Goal: Task Accomplishment & Management: Complete application form

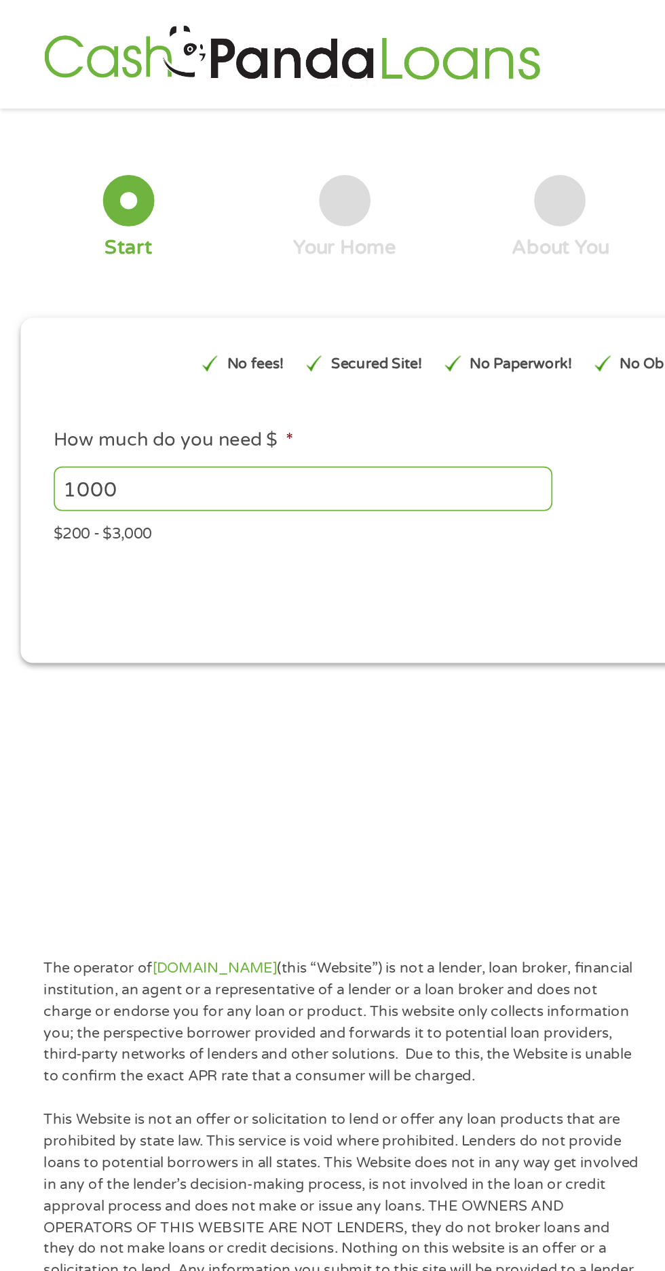
click at [90, 295] on input "1000" at bounding box center [180, 290] width 296 height 26
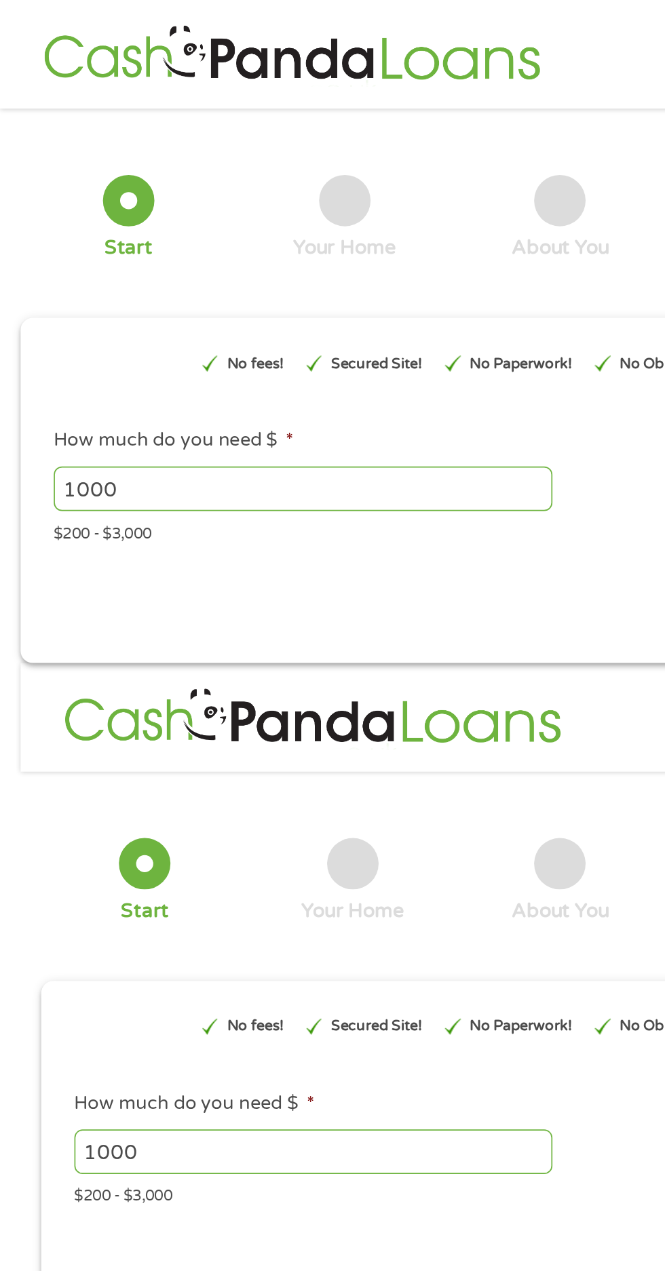
click at [82, 294] on input "1000" at bounding box center [180, 290] width 296 height 26
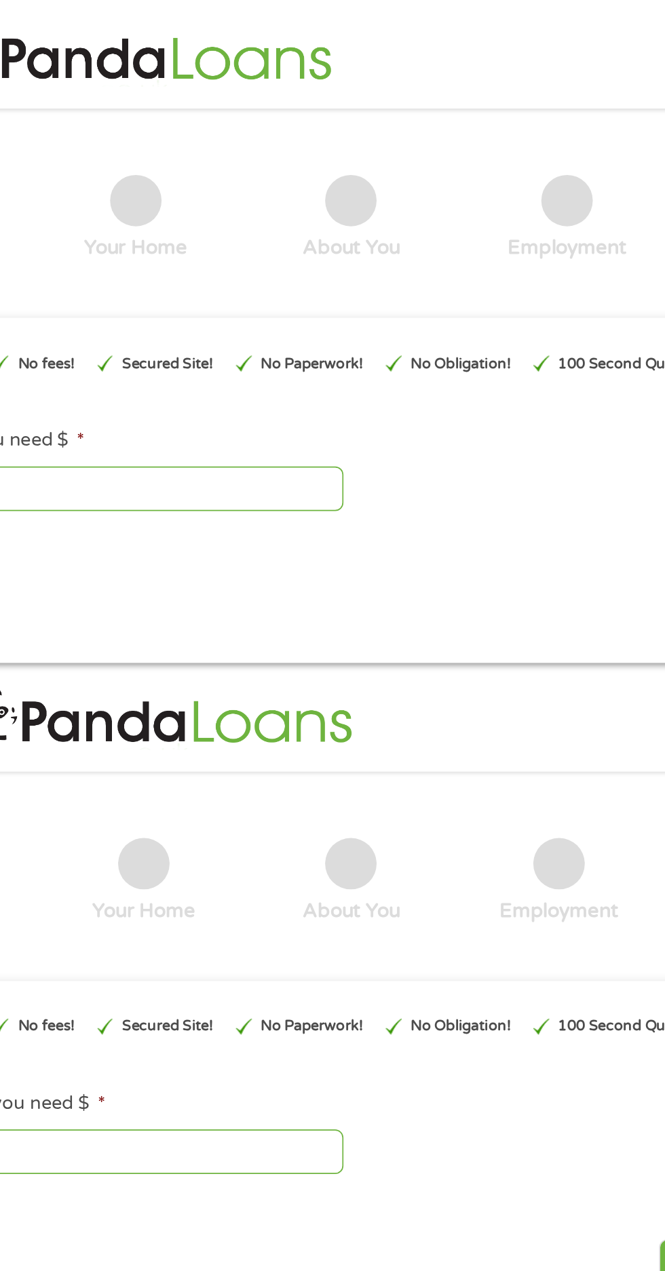
type input "EAIaIQobChMIw9GlrJeUjwMVqGFHAR1sJRL3EAAYAyAAEgK1pPD_BwE"
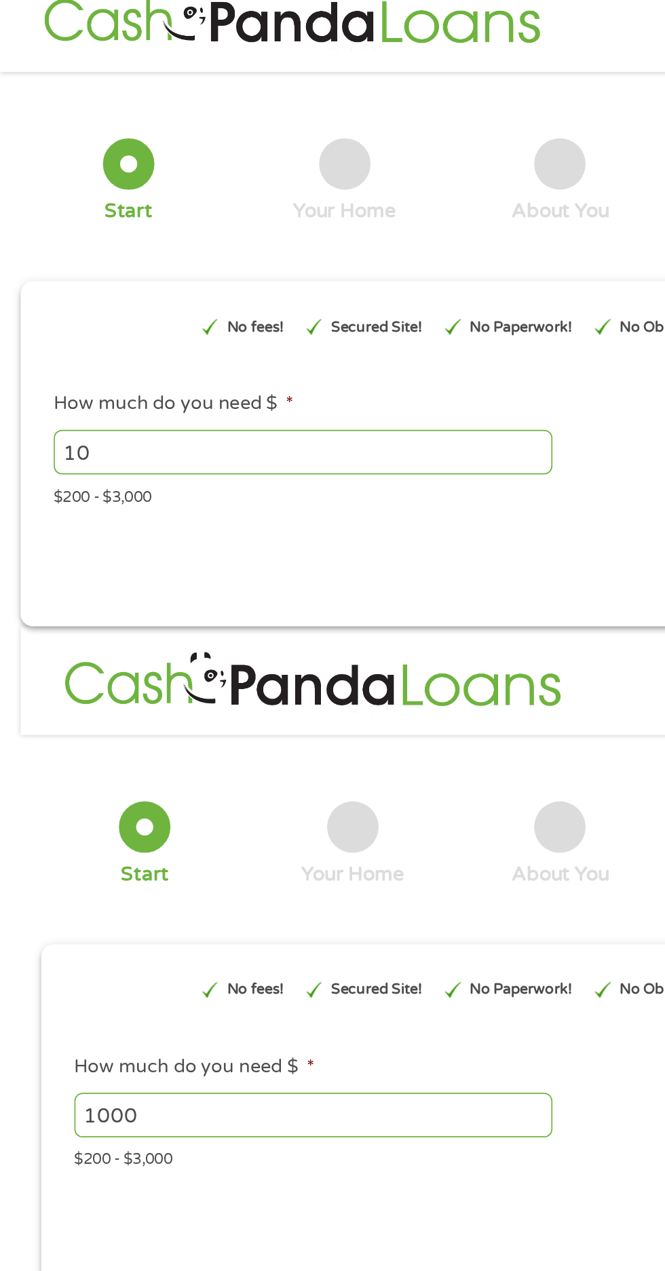
type input "1"
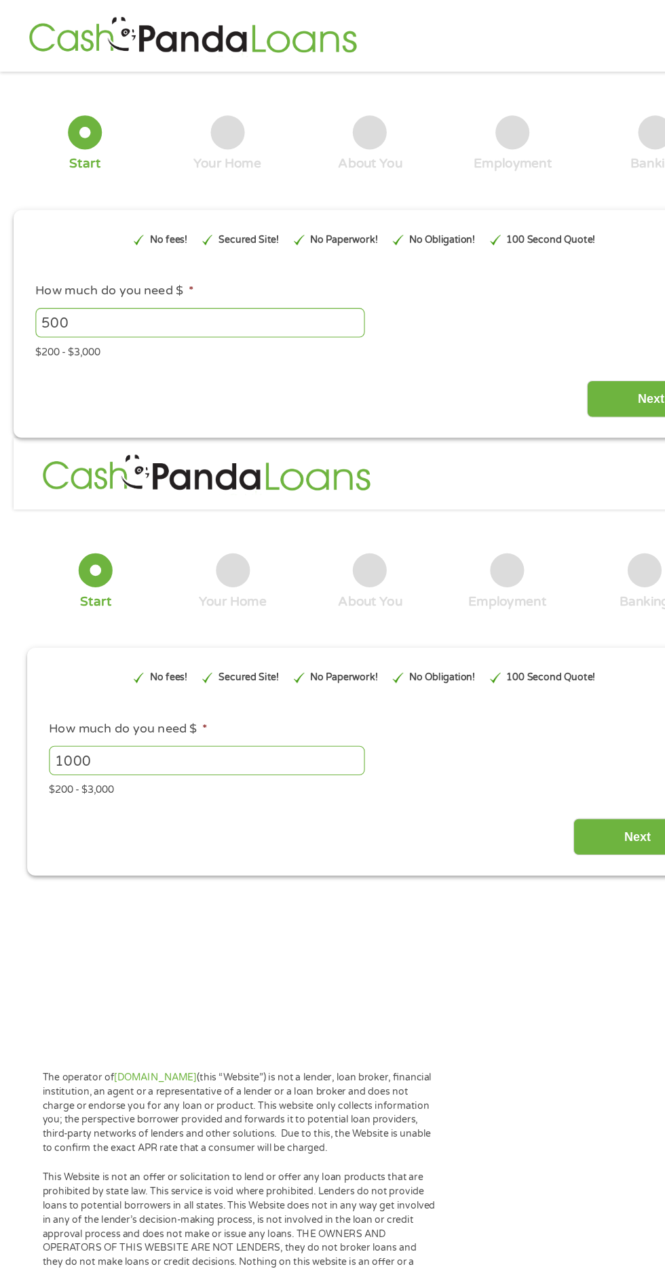
type input "500"
click at [569, 358] on input "Next" at bounding box center [585, 358] width 116 height 33
click at [108, 689] on input "1000" at bounding box center [186, 683] width 284 height 26
type input "1"
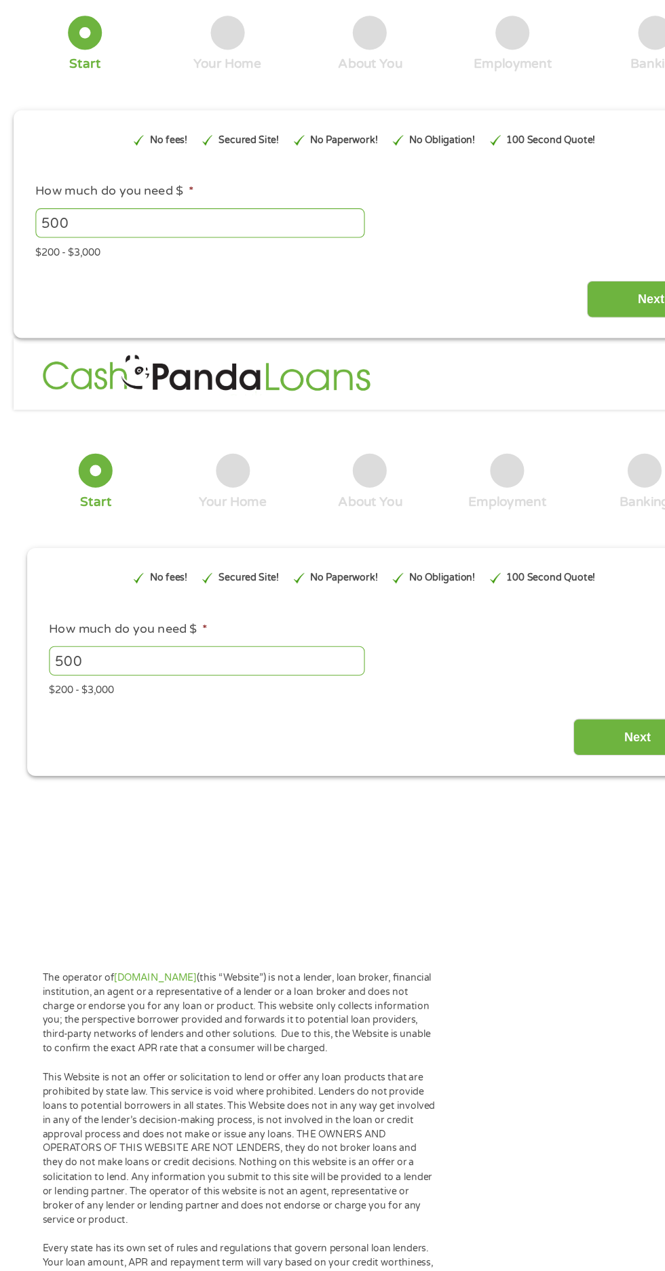
type input "500"
click at [553, 753] on input "Next" at bounding box center [573, 751] width 116 height 33
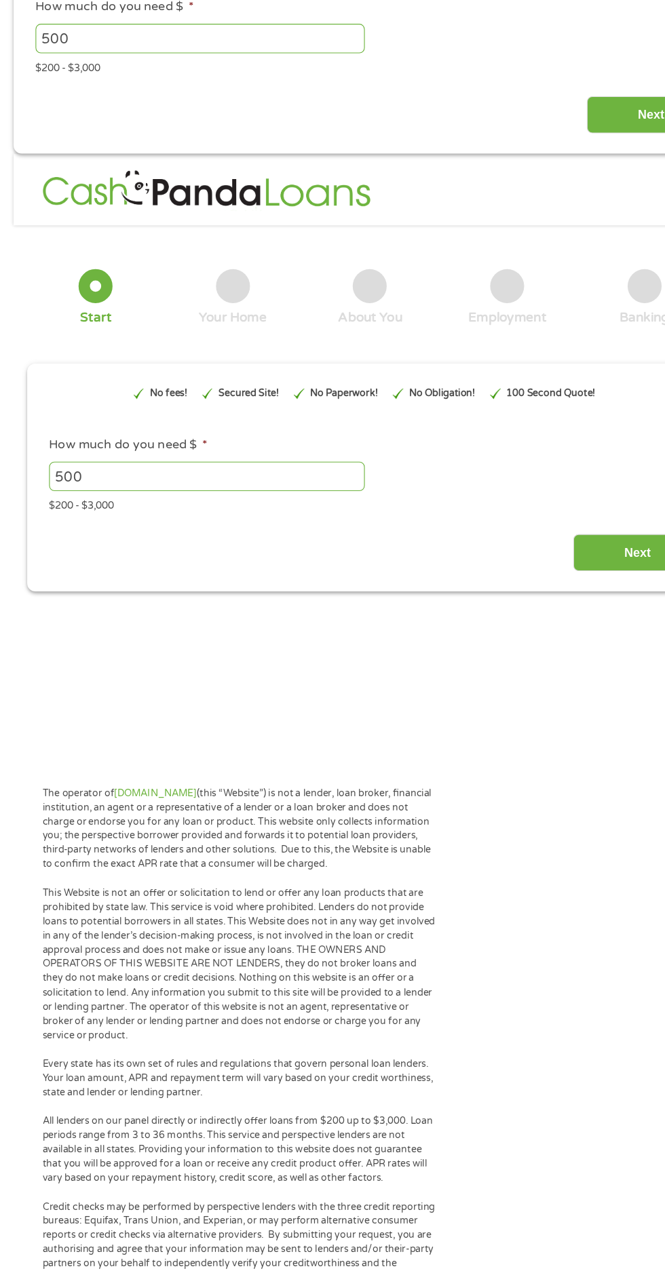
scroll to position [252, 0]
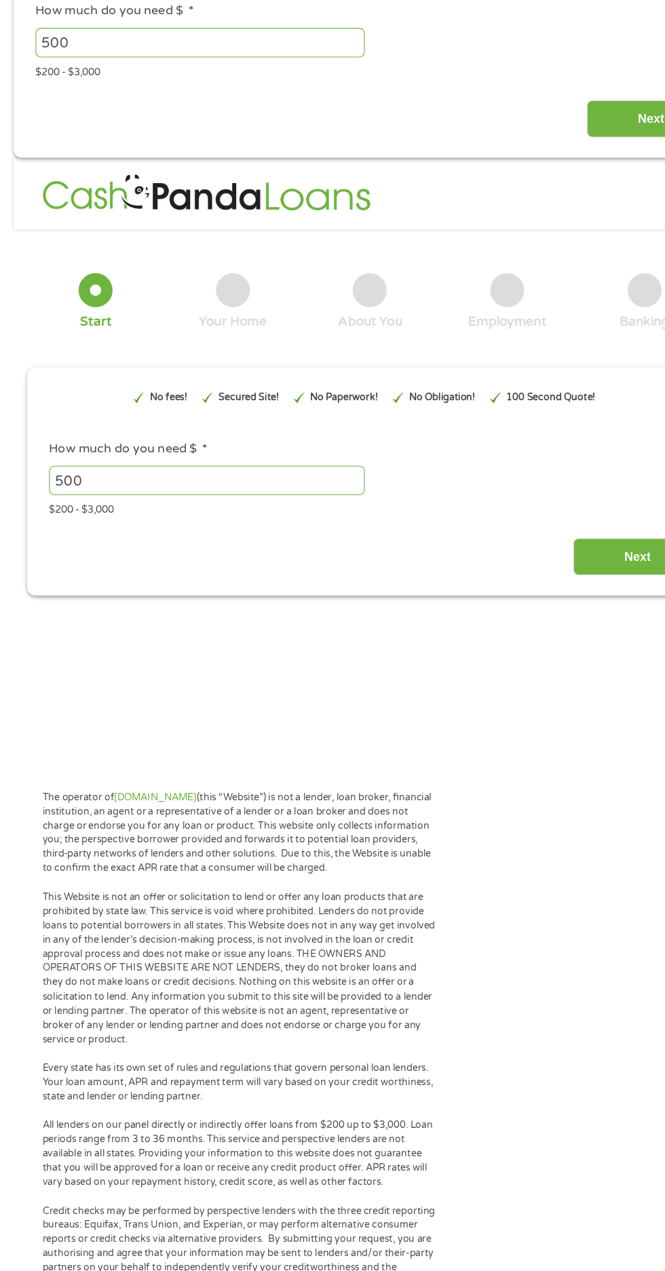
click at [545, 507] on input "Next" at bounding box center [573, 500] width 116 height 33
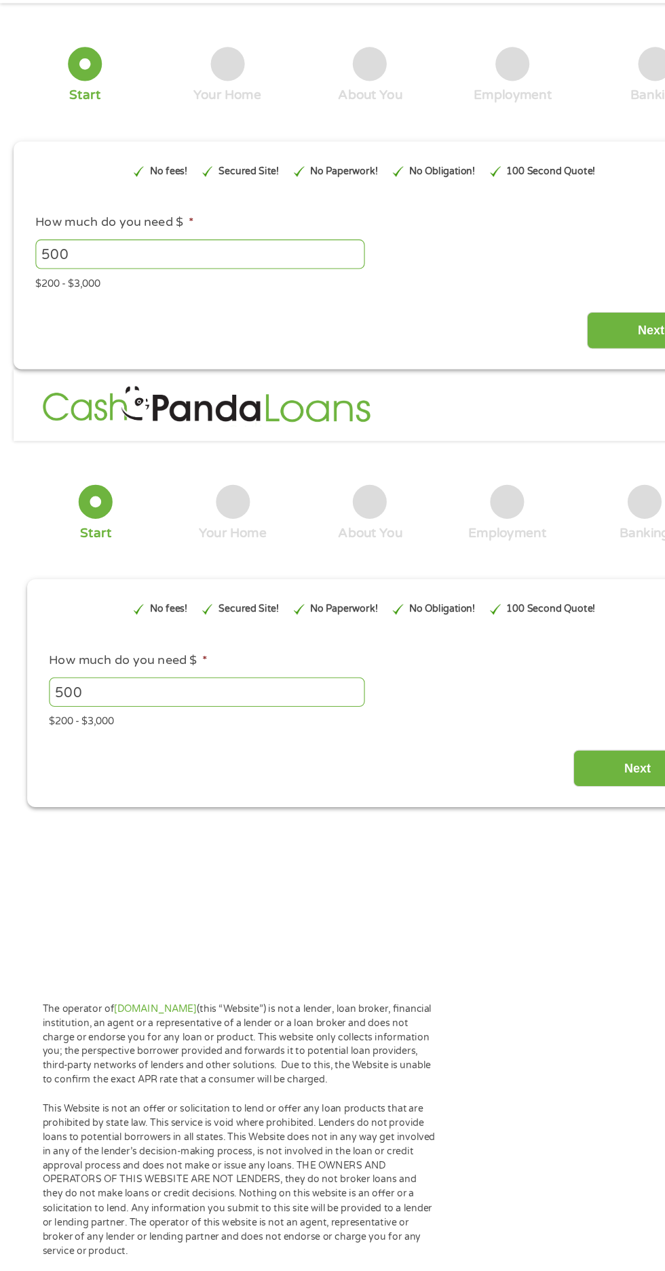
scroll to position [62, 0]
click at [546, 689] on input "Next" at bounding box center [573, 690] width 116 height 33
click at [199, 58] on div at bounding box center [204, 57] width 31 height 31
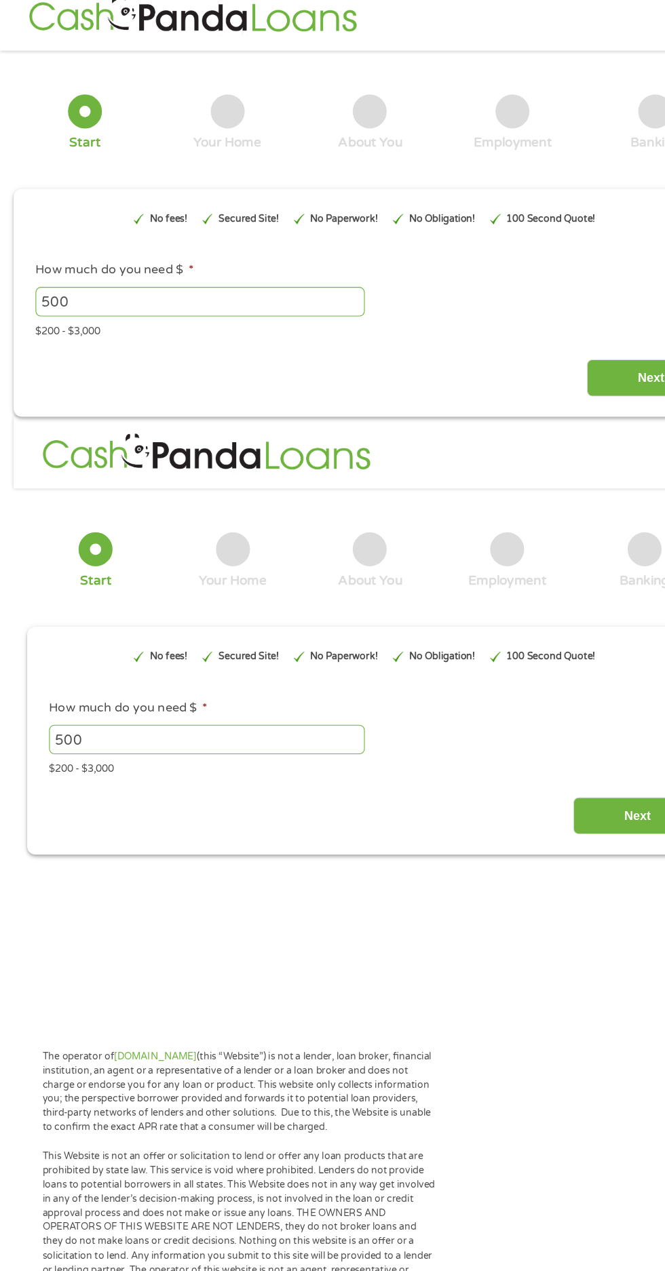
scroll to position [0, 0]
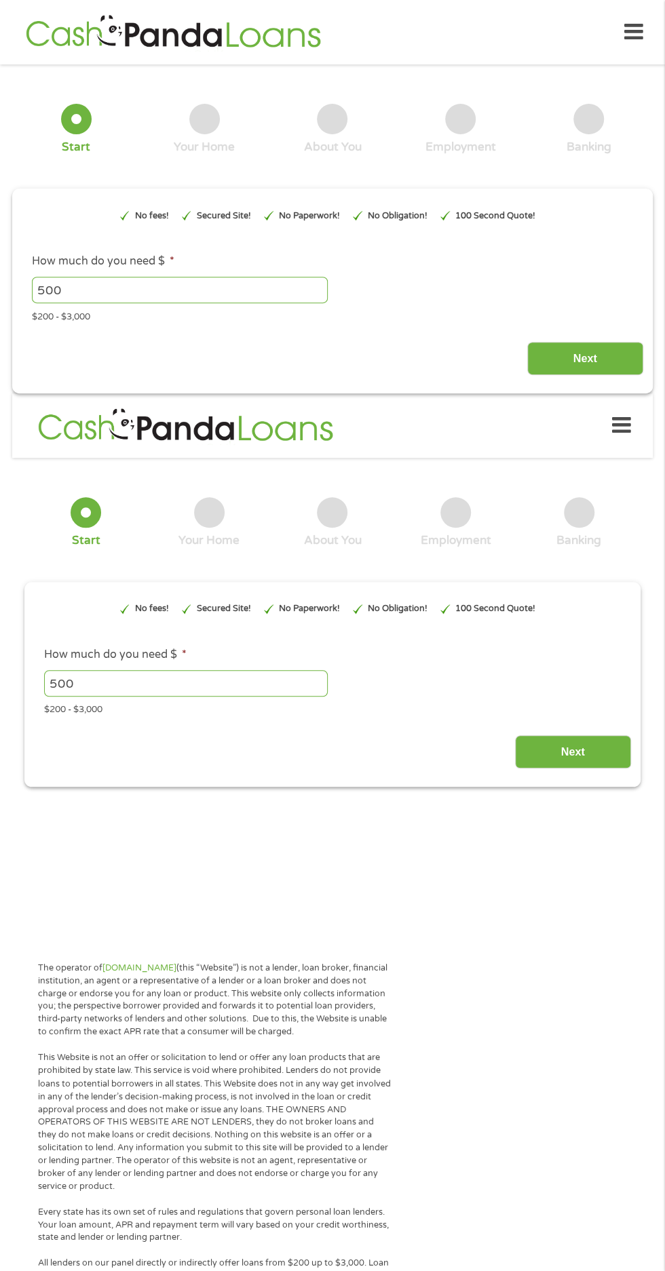
click at [623, 427] on icon at bounding box center [621, 425] width 19 height 33
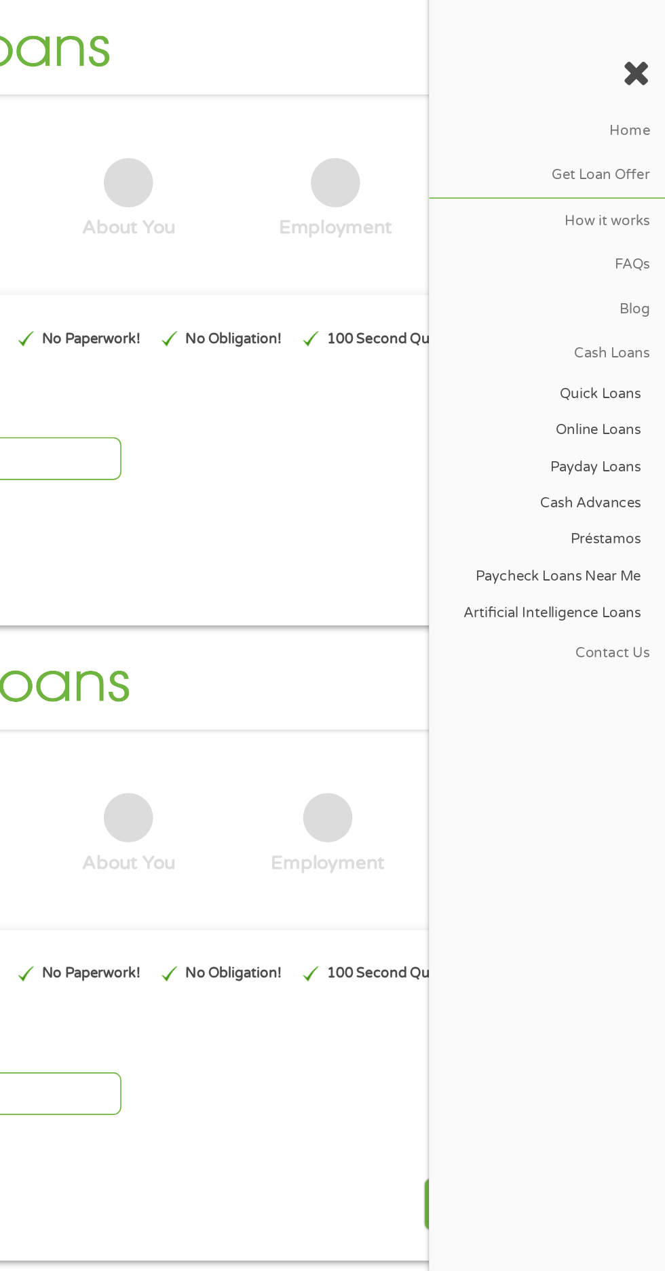
click at [638, 223] on link "Cash Loans" at bounding box center [591, 225] width 147 height 27
click at [432, 353] on div "Next" at bounding box center [332, 353] width 621 height 43
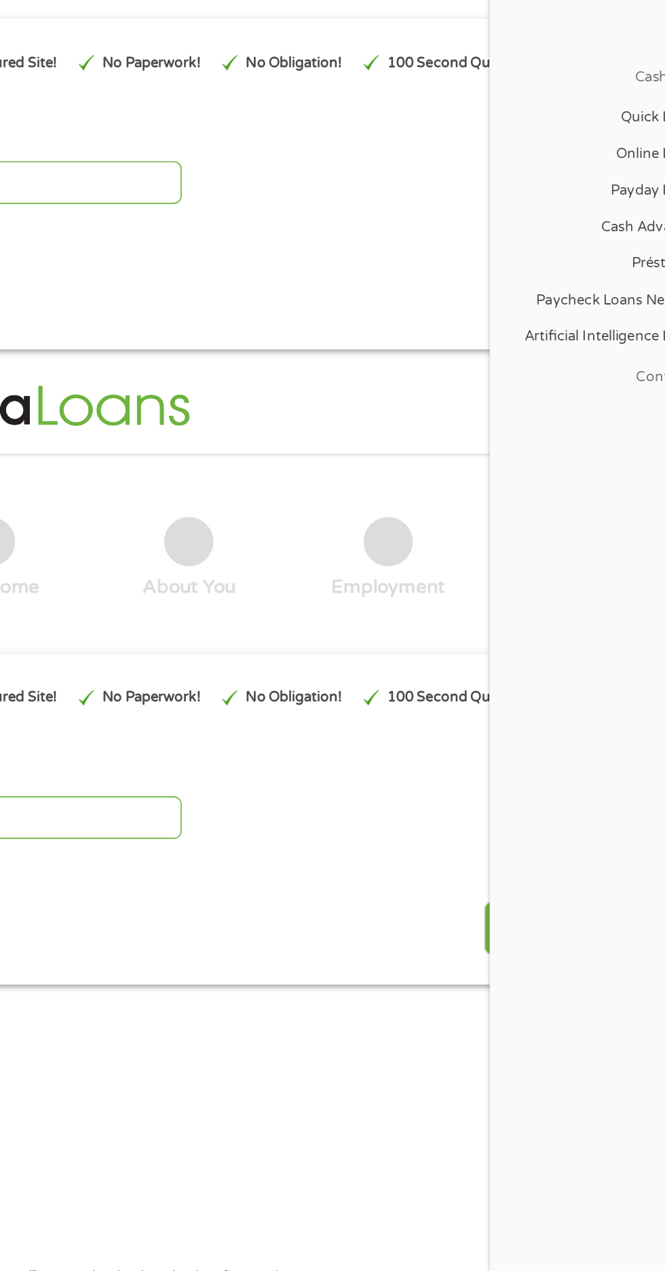
click at [486, 753] on div "Next" at bounding box center [332, 747] width 596 height 43
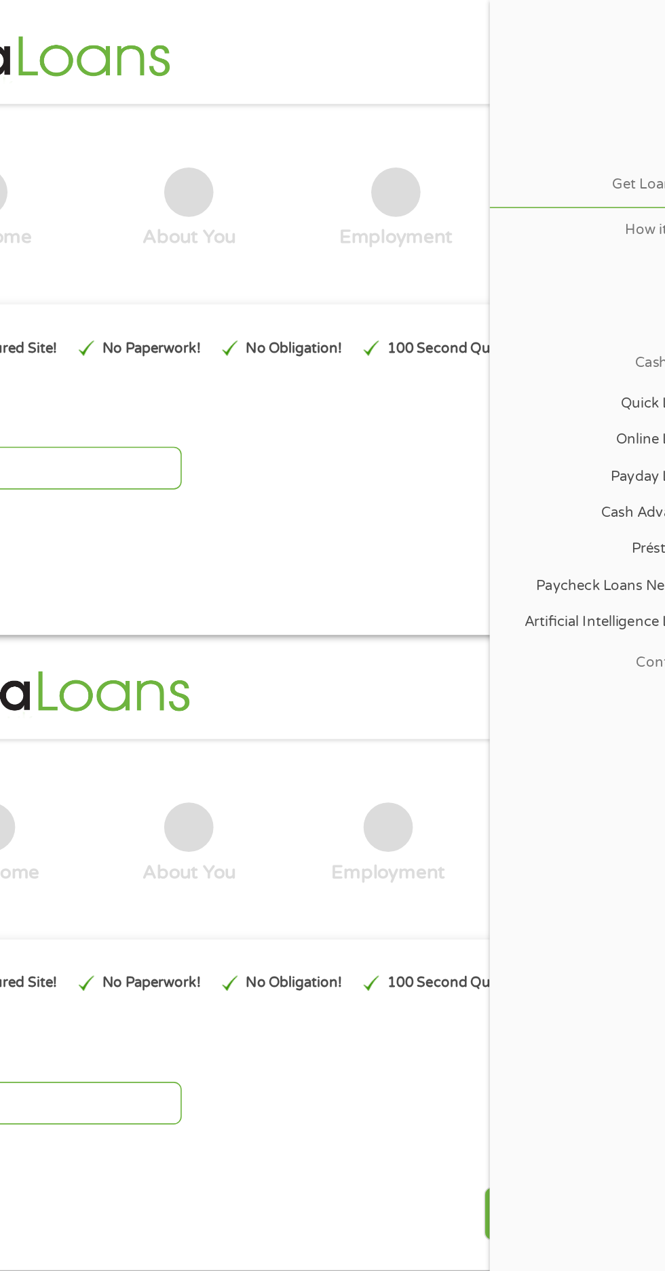
click at [479, 301] on div "500 Please enter a number from 200 to 3000 ." at bounding box center [332, 290] width 601 height 31
